Goal: Information Seeking & Learning: Learn about a topic

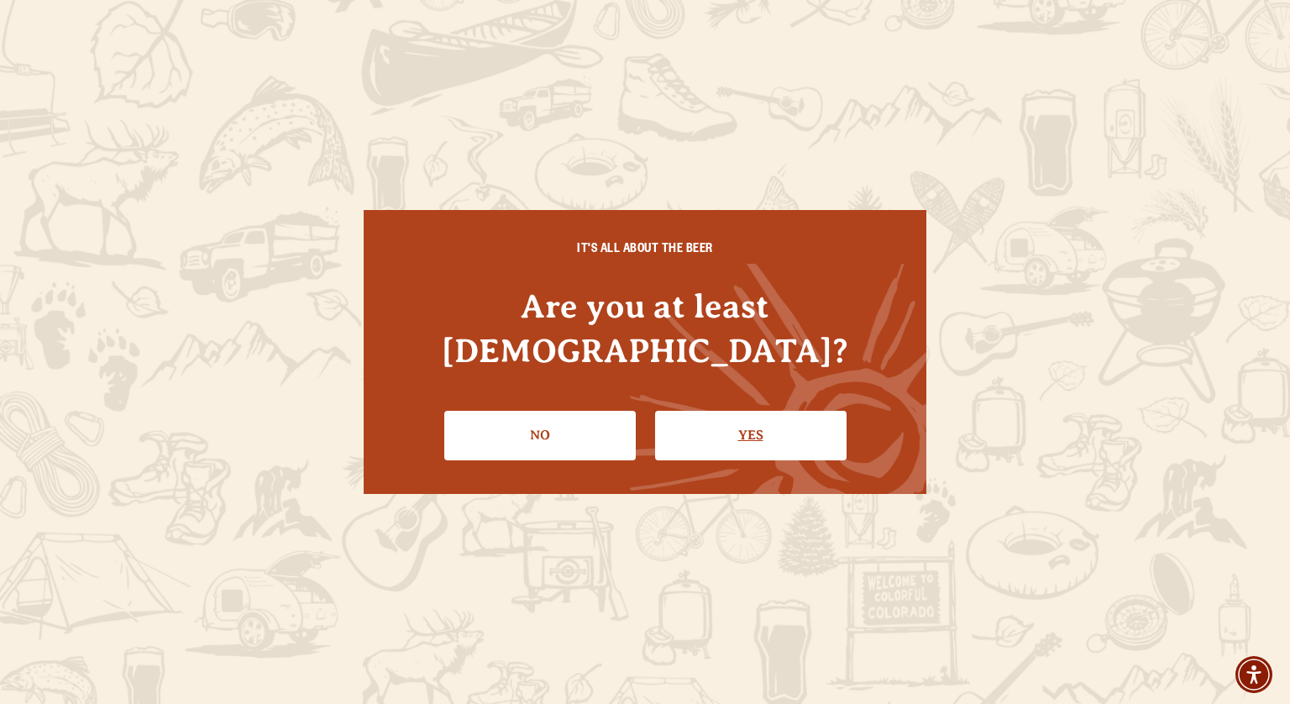
click at [692, 411] on link "Yes" at bounding box center [750, 435] width 191 height 49
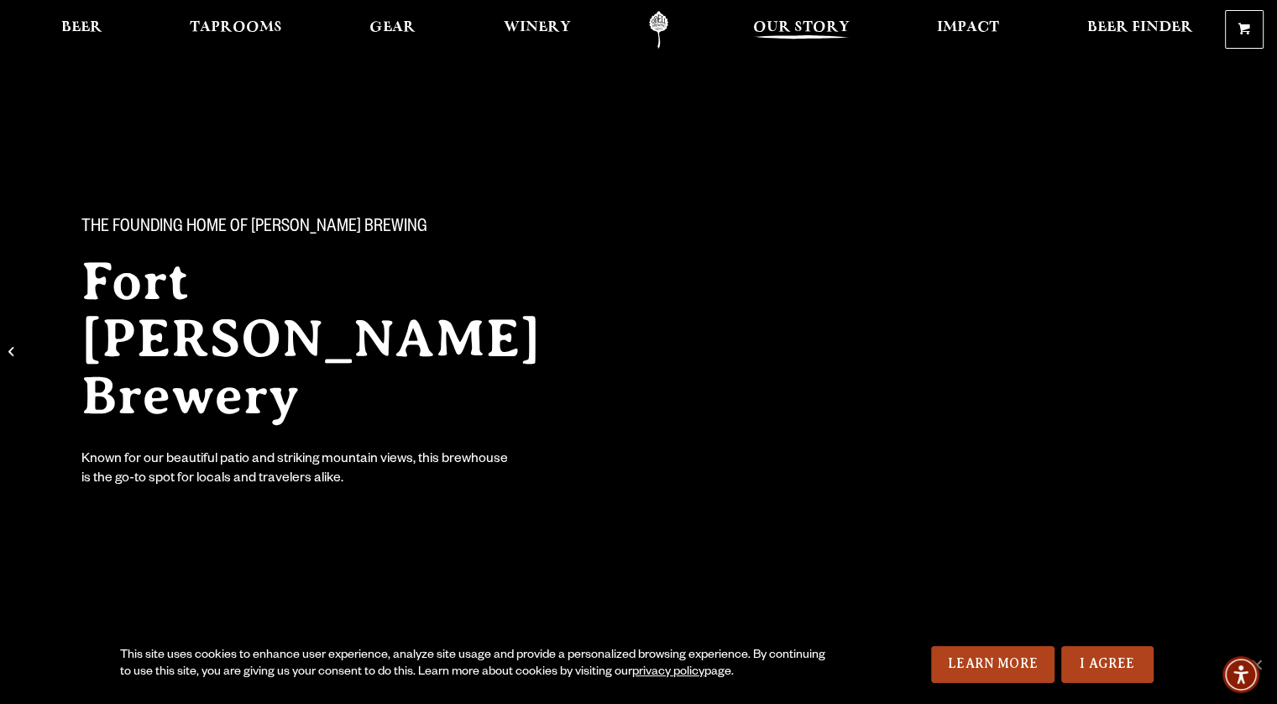
click at [809, 32] on span "Our Story" at bounding box center [801, 27] width 97 height 13
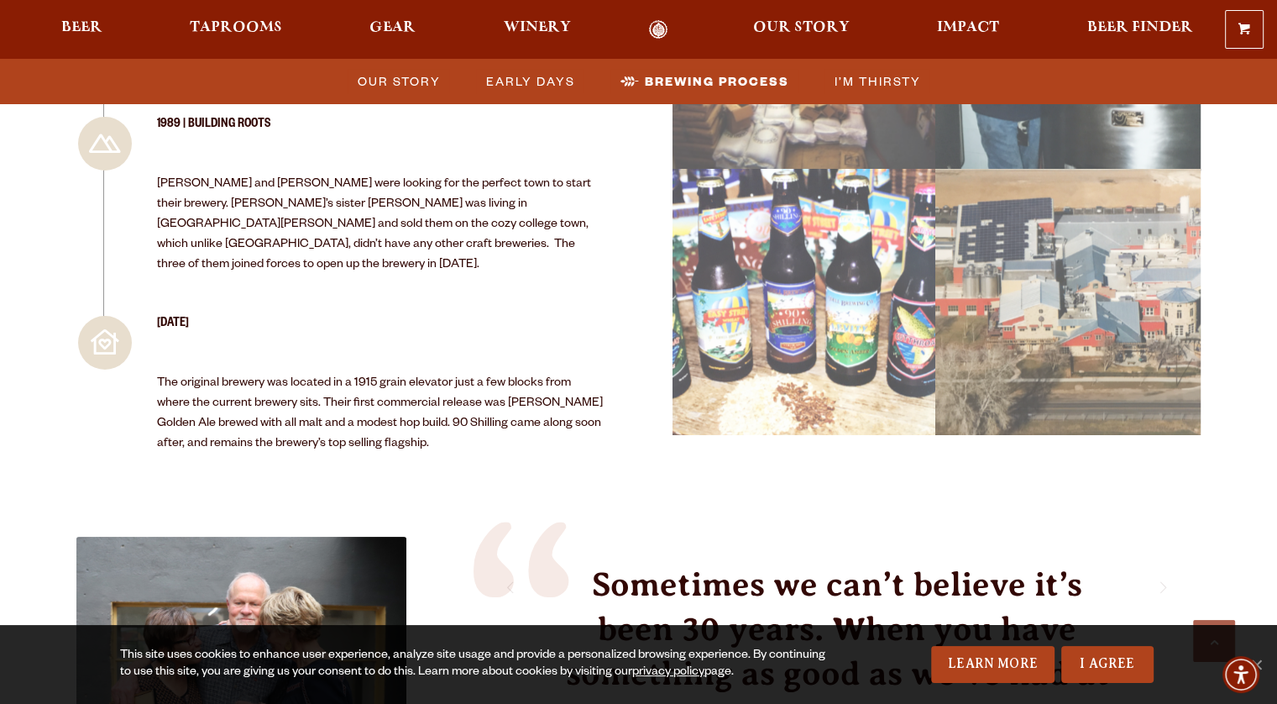
scroll to position [2055, 0]
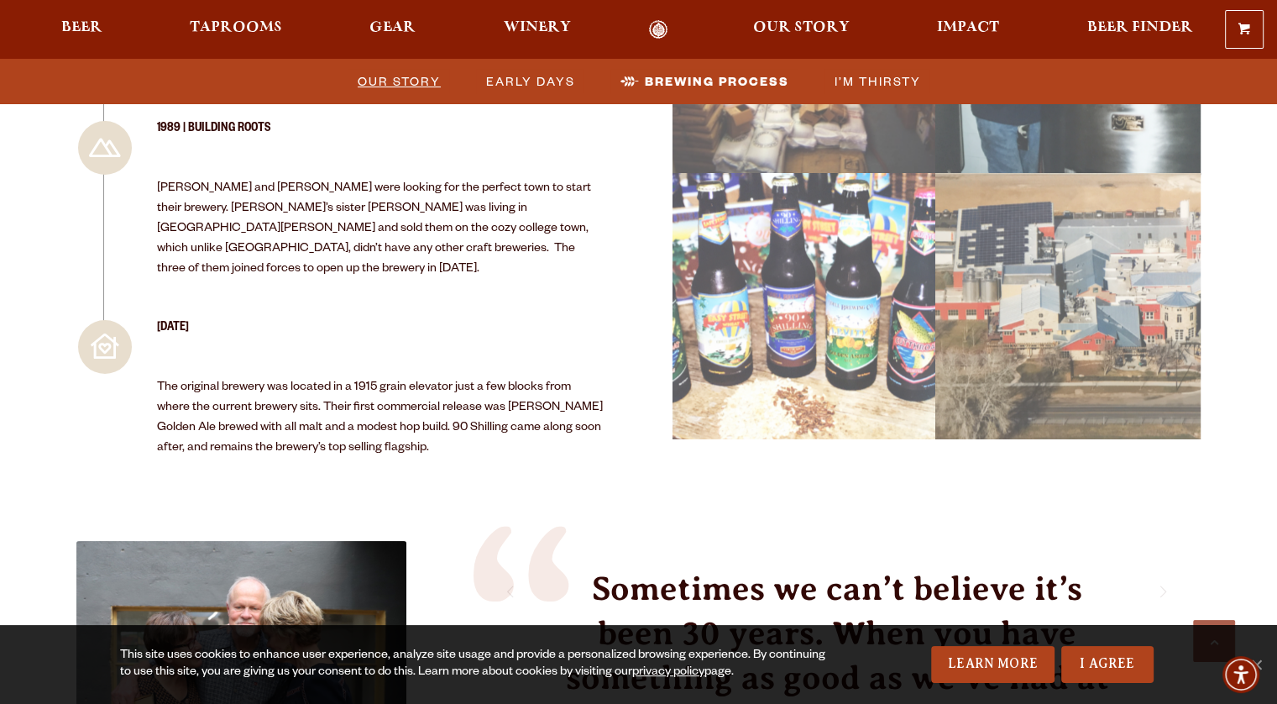
click at [409, 76] on span "Our Story" at bounding box center [399, 81] width 83 height 24
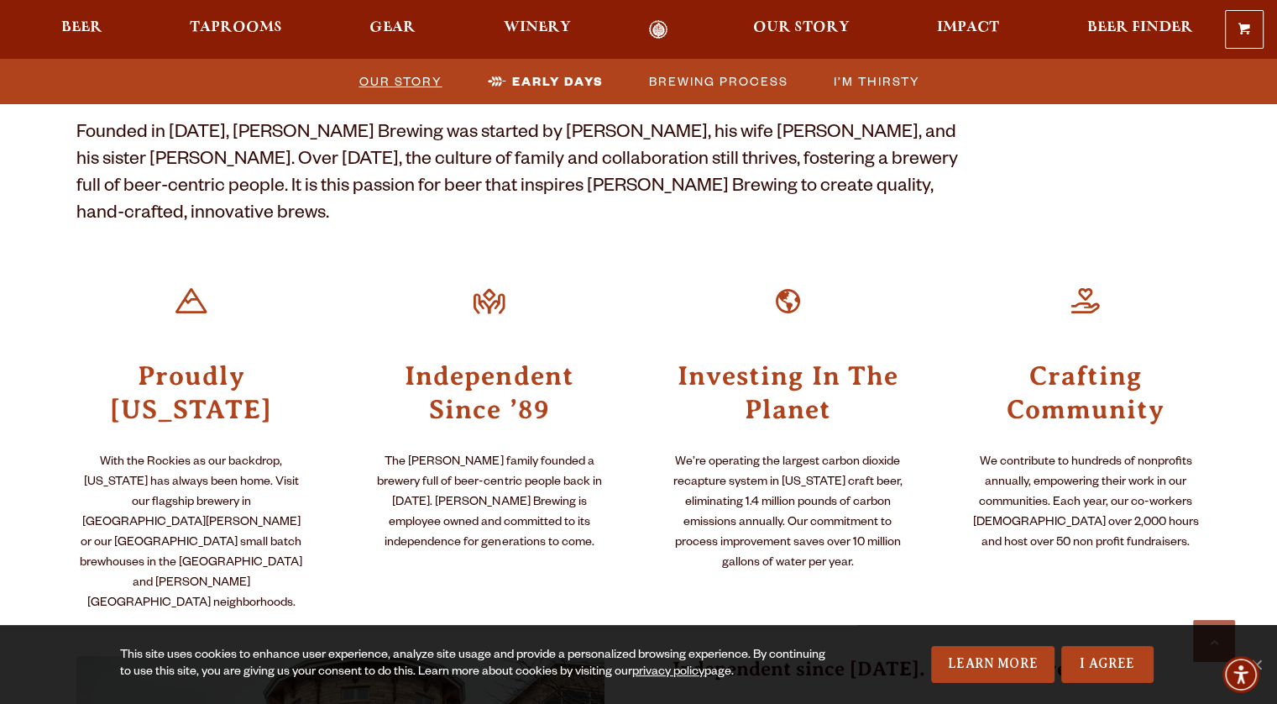
scroll to position [553, 0]
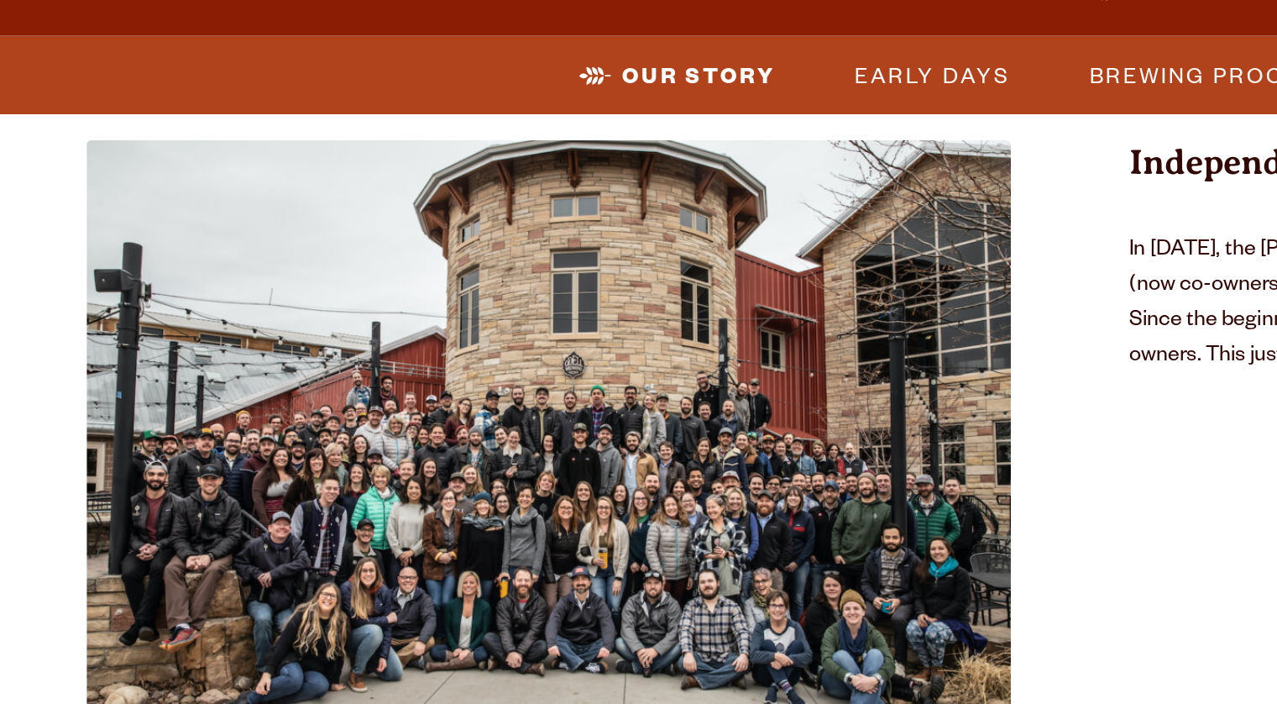
scroll to position [1098, 0]
